Goal: Use online tool/utility: Utilize a website feature to perform a specific function

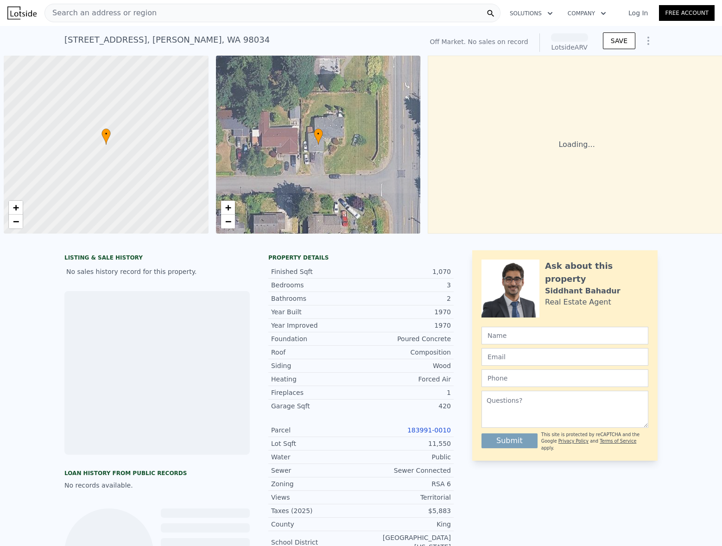
scroll to position [0, 4]
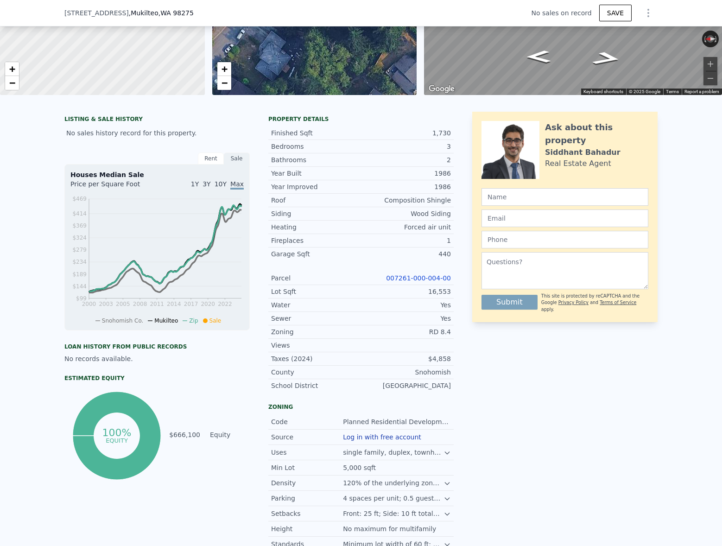
scroll to position [136, 0]
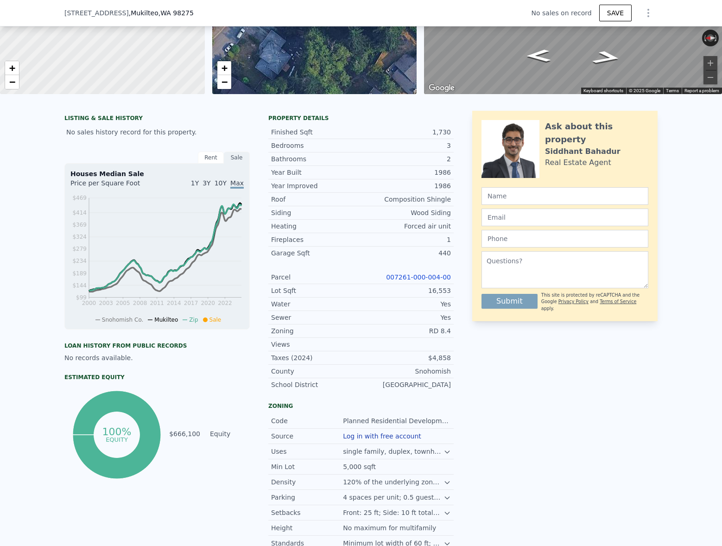
click at [433, 275] on link "007261-000-004-00" at bounding box center [418, 276] width 65 height 7
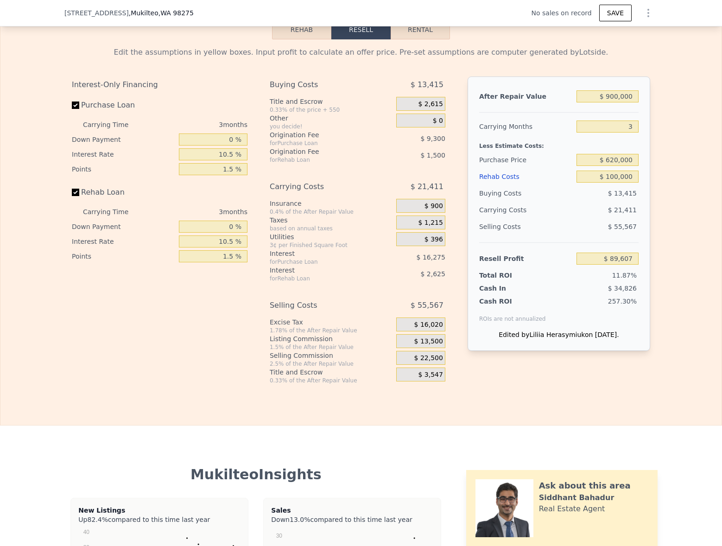
scroll to position [1307, 0]
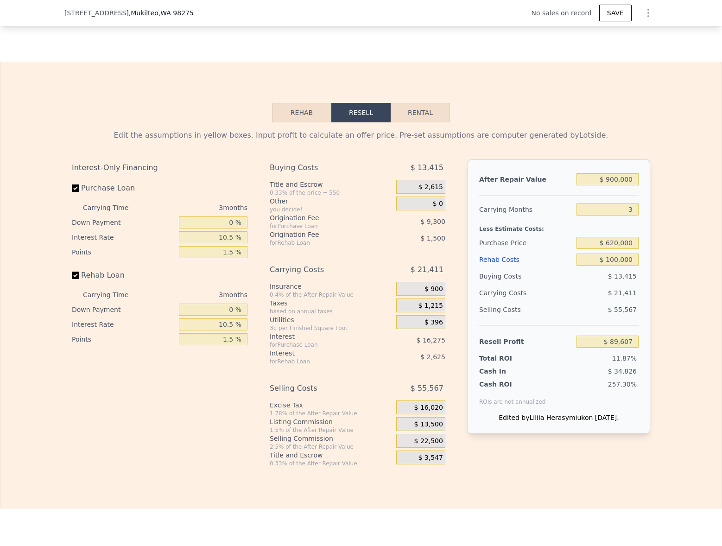
click at [428, 426] on span "$ 13,500" at bounding box center [428, 424] width 29 height 8
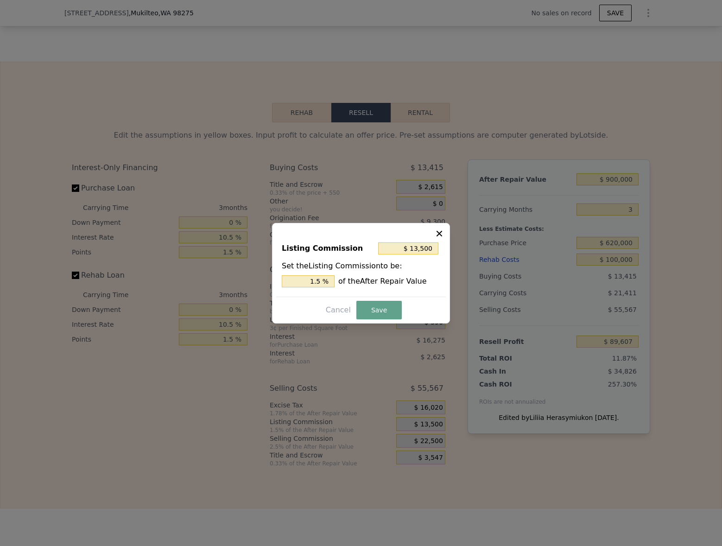
scroll to position [1304, 0]
drag, startPoint x: 315, startPoint y: 282, endPoint x: 304, endPoint y: 281, distance: 11.2
click at [304, 281] on input "1.5 %" at bounding box center [308, 281] width 53 height 12
type input "$ 22,500"
type input "2.5 %"
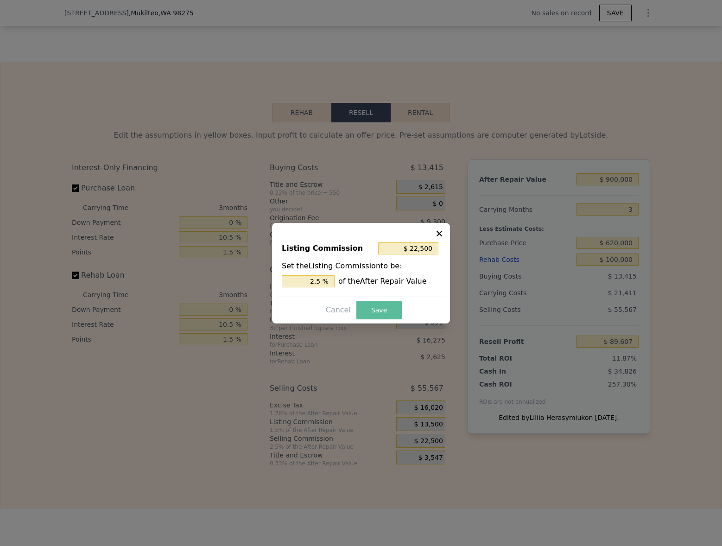
click at [383, 309] on button "Save" at bounding box center [378, 310] width 45 height 19
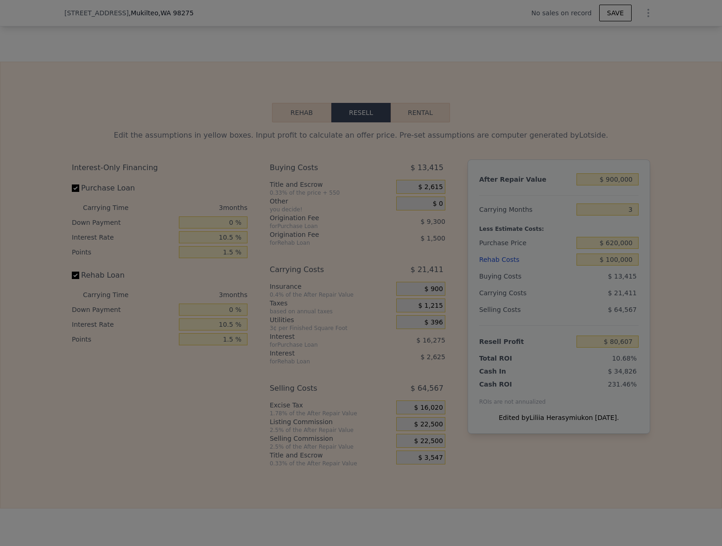
type input "$ 80,607"
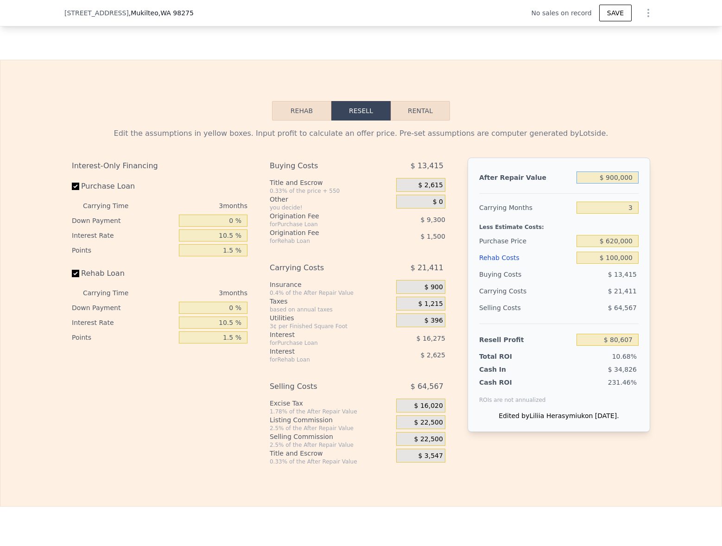
click at [627, 179] on input "$ 900,000" at bounding box center [607, 177] width 62 height 12
type input "$ 8"
type input "-$ 754,468"
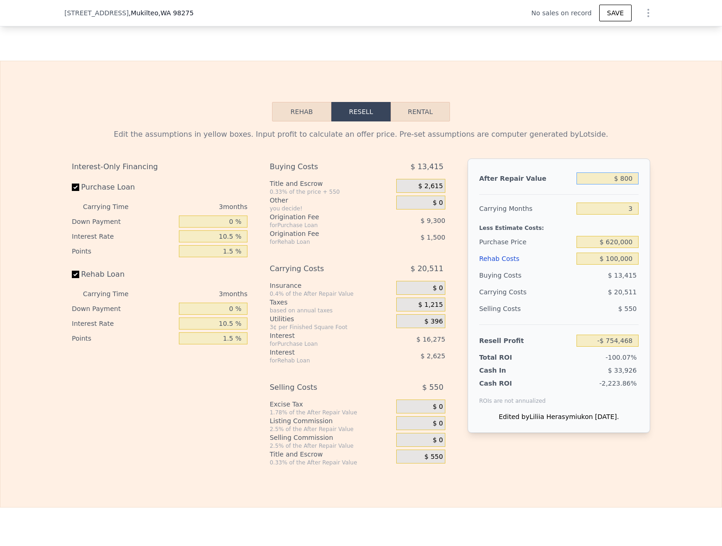
type input "$ 8,000"
type input "-$ 747,053"
type input "$ 80,000"
type input "-$ 680,246"
type input "$ 800,000"
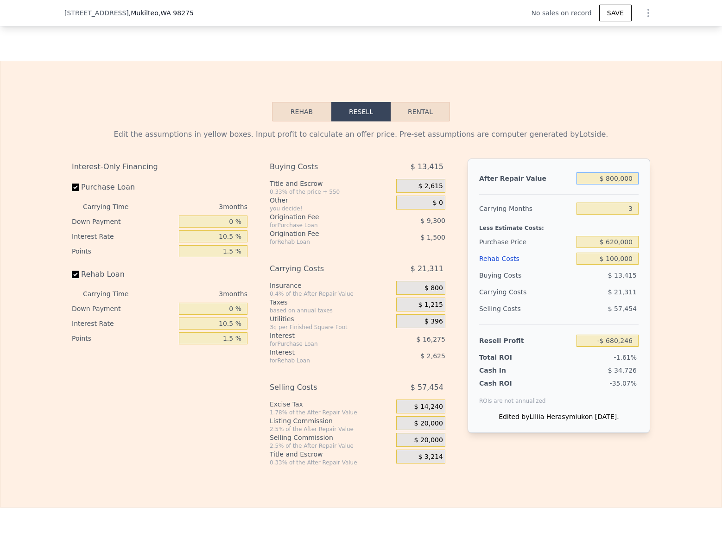
type input "-$ 12,180"
type input "$ 800,000"
click at [663, 201] on div "Edit the assumptions in yellow boxes. Input profit to calculate an offer price.…" at bounding box center [360, 293] width 721 height 345
click at [621, 209] on input "3" at bounding box center [607, 209] width 62 height 12
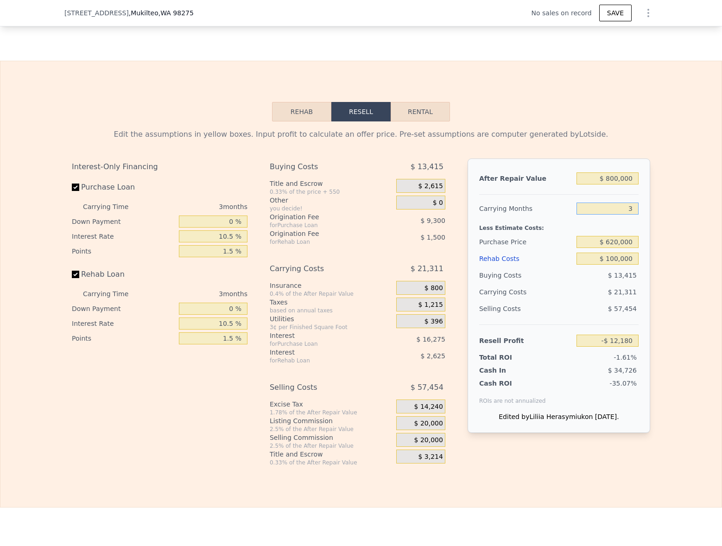
scroll to position [1305, 0]
type input "4"
type input "-$ 19,283"
type input "4"
click at [668, 216] on div "Edit the assumptions in yellow boxes. Input profit to calculate an offer price.…" at bounding box center [360, 294] width 721 height 345
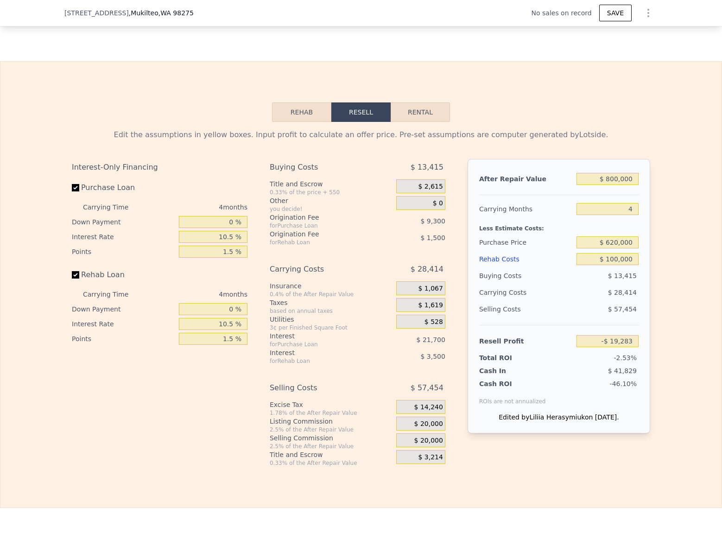
scroll to position [1306, 0]
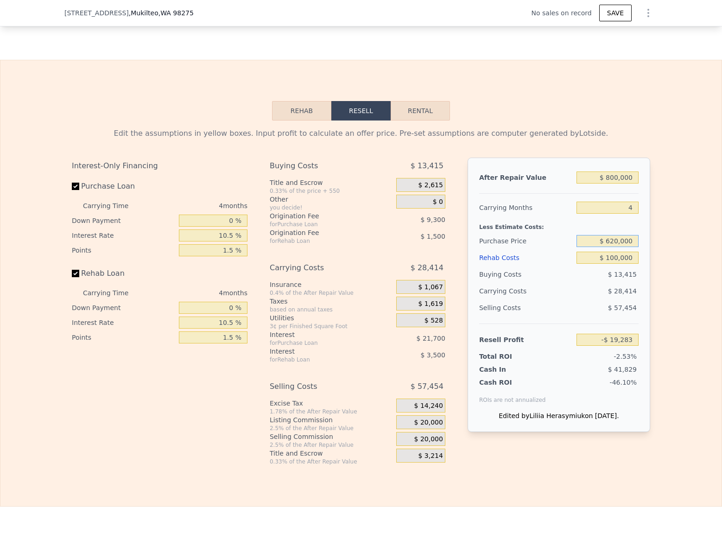
click at [620, 241] on input "$ 620,000" at bounding box center [607, 241] width 62 height 12
click at [620, 241] on input "$ 620,000" at bounding box center [607, 240] width 62 height 12
type input "$ 500,000"
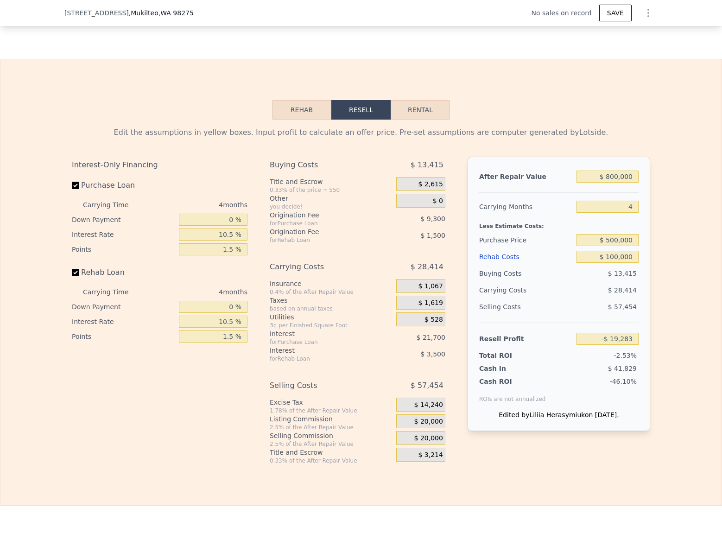
click at [665, 267] on div "Edit the assumptions in yellow boxes. Input profit to calculate an offer price.…" at bounding box center [360, 292] width 721 height 345
type input "$ 107,117"
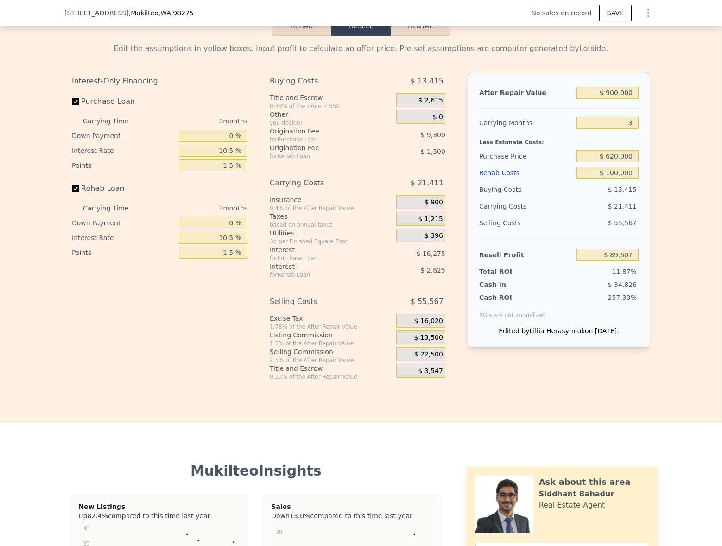
scroll to position [1393, 0]
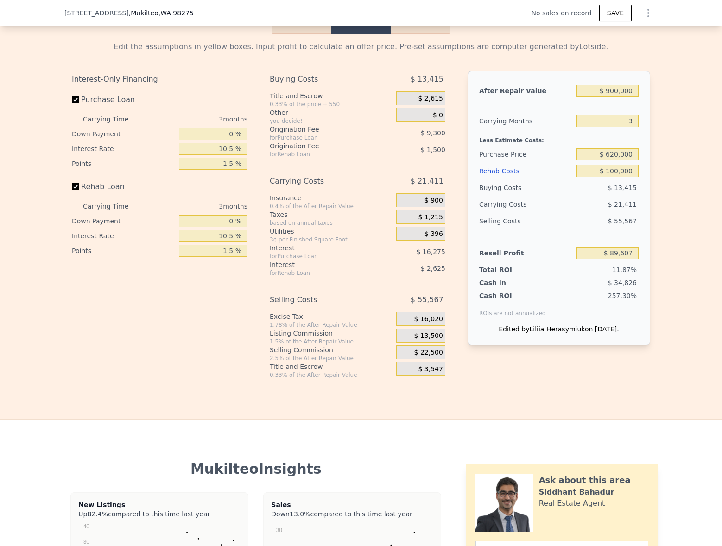
click at [414, 331] on div "$ 13,500" at bounding box center [420, 336] width 49 height 14
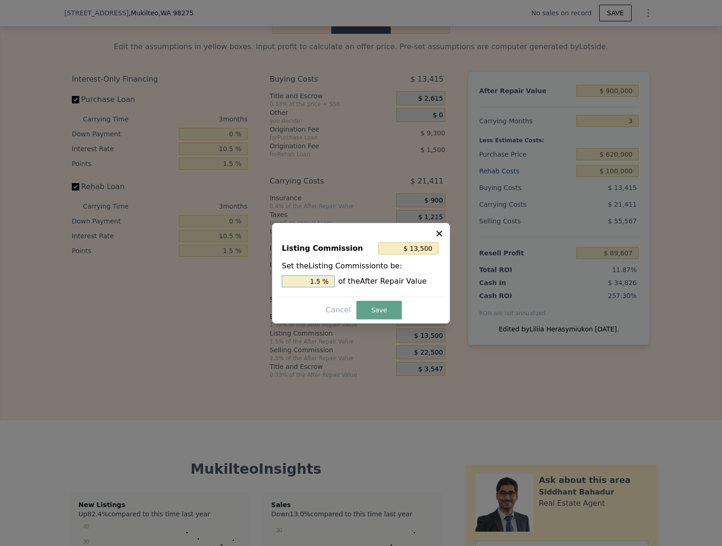
drag, startPoint x: 315, startPoint y: 281, endPoint x: 241, endPoint y: 269, distance: 74.7
click at [241, 269] on div "​ Listing Commission $ 13,500 Set the Listing Commission to be: 1.5 % of the Af…" at bounding box center [361, 273] width 722 height 546
type input "$ 22,500"
type input "2.5 %"
click at [381, 316] on button "Save" at bounding box center [378, 310] width 45 height 19
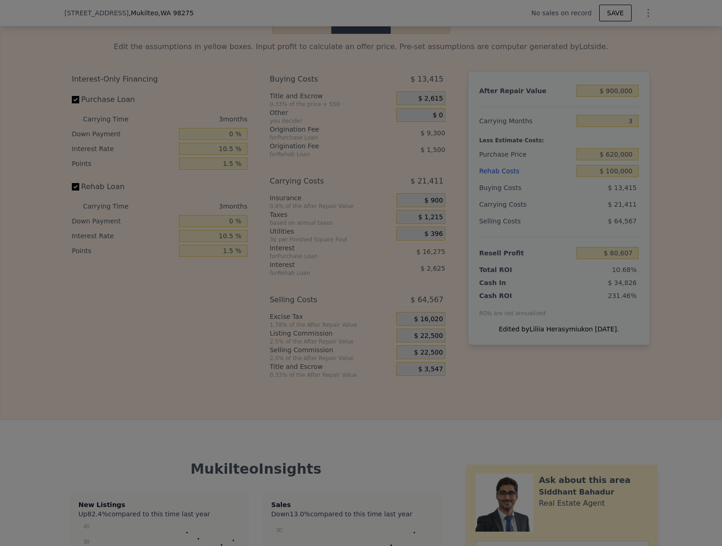
type input "$ 80,607"
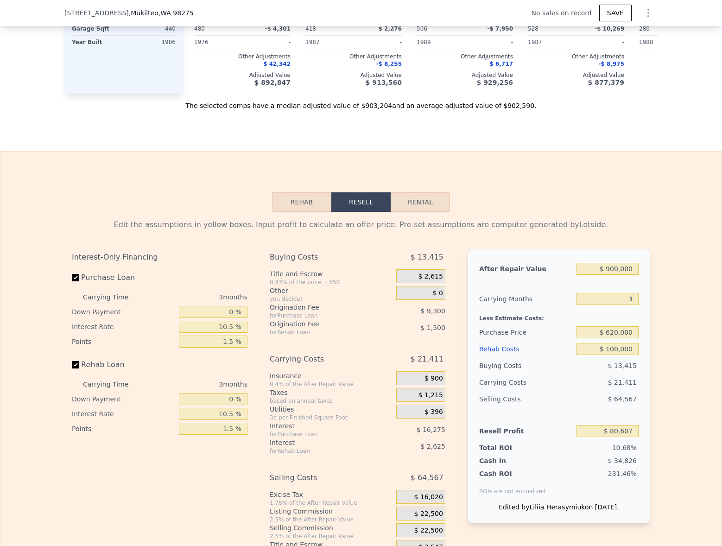
scroll to position [1215, 0]
click at [622, 273] on input "$ 900,000" at bounding box center [607, 269] width 62 height 12
type input "$ 8"
type input "-$ 754,468"
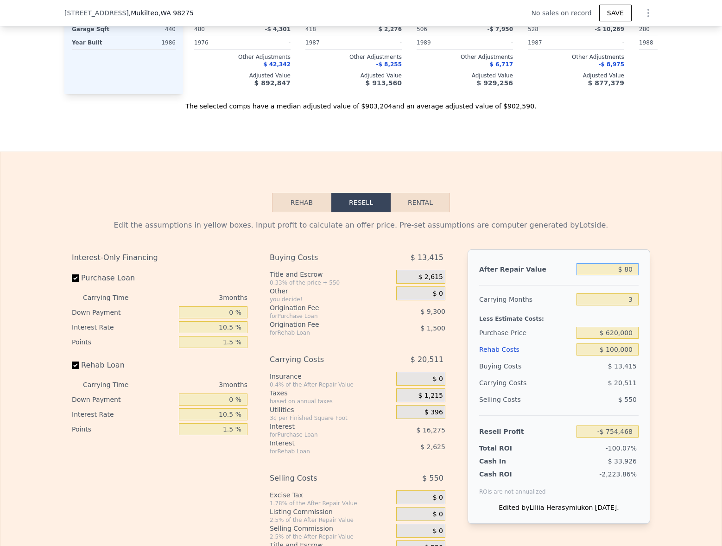
type input "$ 800"
type input "-$ 753,734"
type input "$ 800,000"
type input "-$ 12,180"
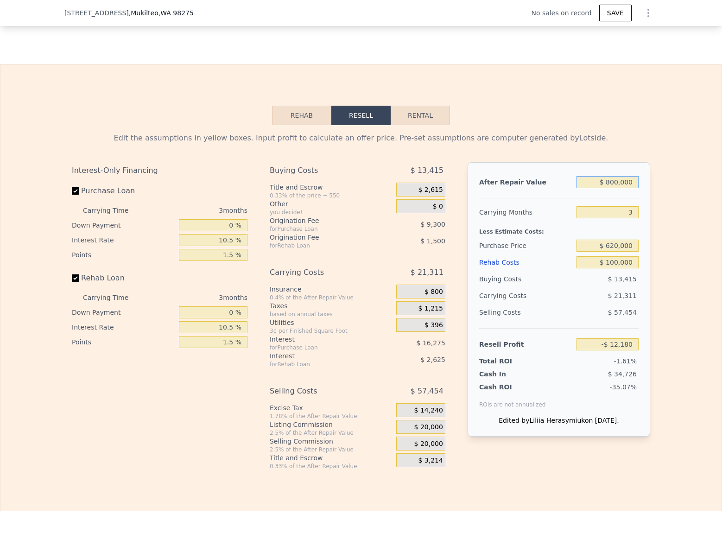
scroll to position [1302, 0]
type input "$ 800,000"
click at [664, 287] on div "Edit the assumptions in yellow boxes. Input profit to calculate an offer price.…" at bounding box center [360, 297] width 721 height 345
click at [613, 244] on input "$ 620,000" at bounding box center [607, 245] width 62 height 12
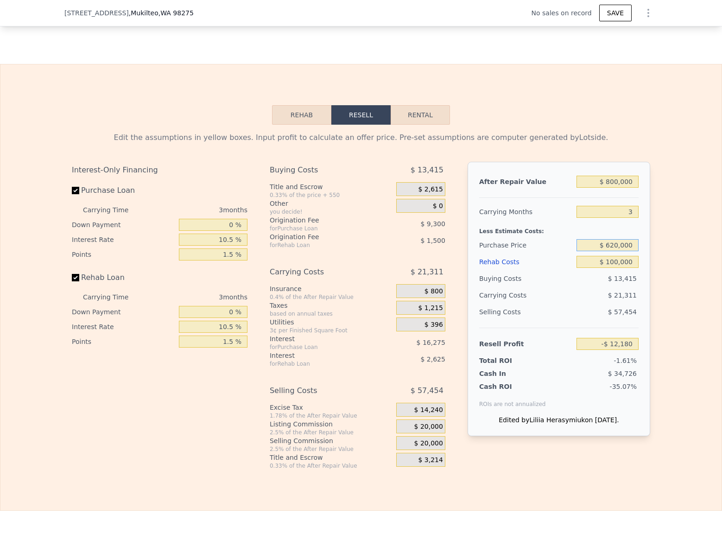
click at [613, 244] on input "$ 620,000" at bounding box center [607, 245] width 62 height 12
type input "$ 500,000"
click at [652, 92] on div "Rehab Resell Rental Edit the assumptions in yellow boxes. Input profit to calcu…" at bounding box center [361, 287] width 722 height 447
type input "$ 113,170"
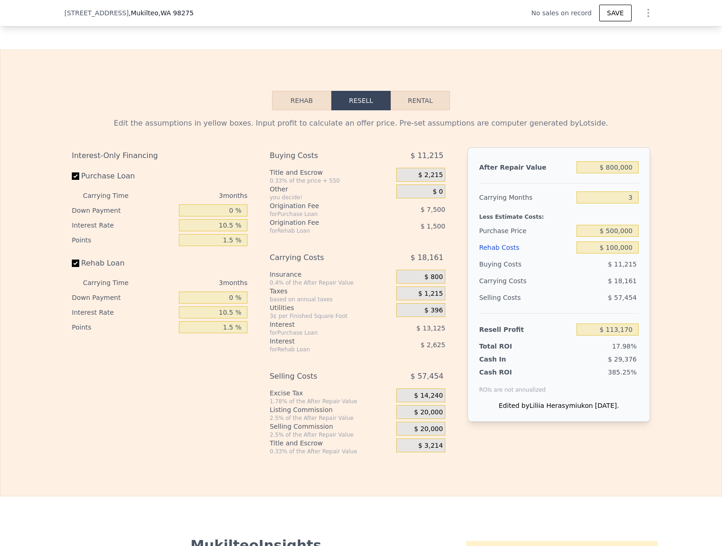
scroll to position [1326, 0]
